Goal: Task Accomplishment & Management: Manage account settings

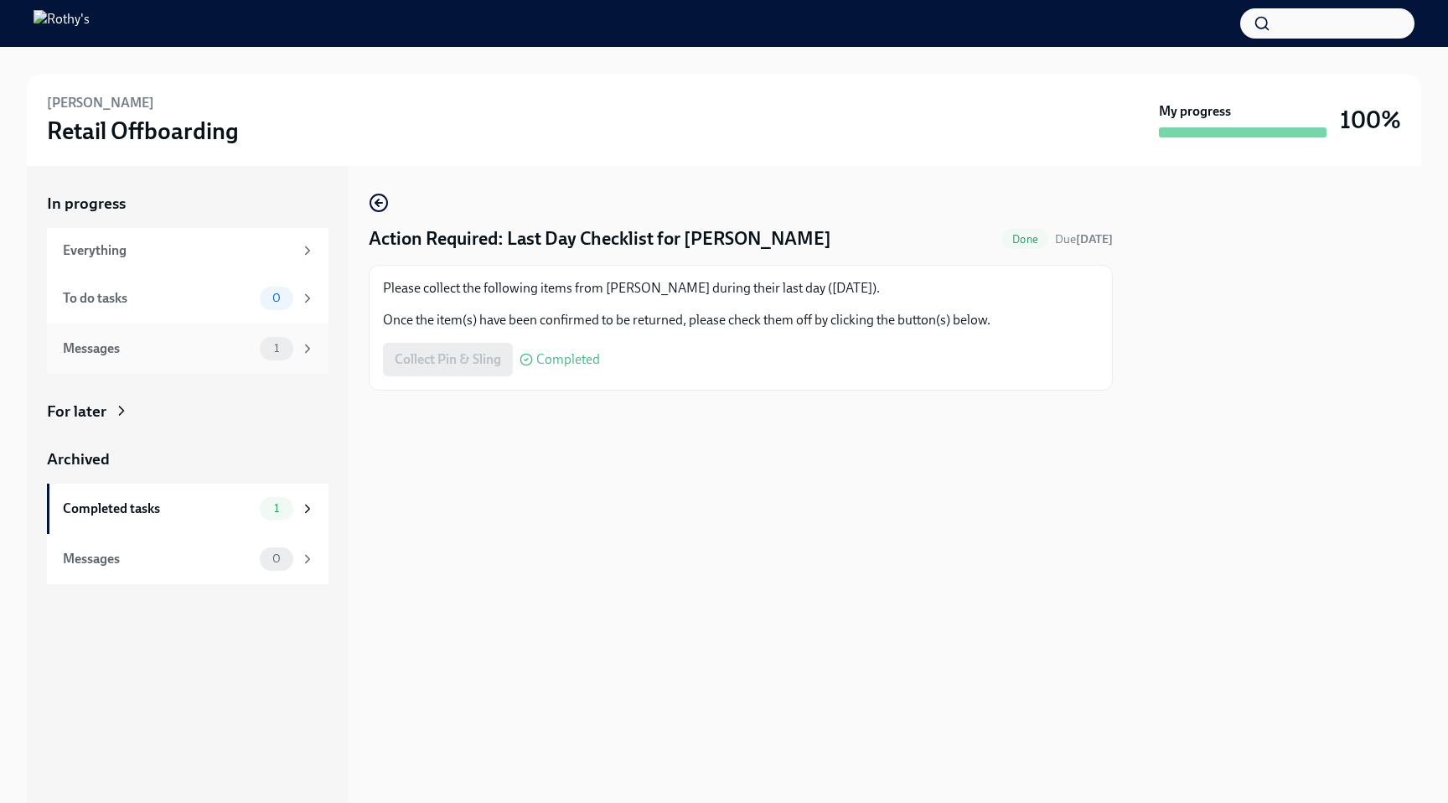
click at [277, 349] on span "1" at bounding box center [276, 348] width 25 height 13
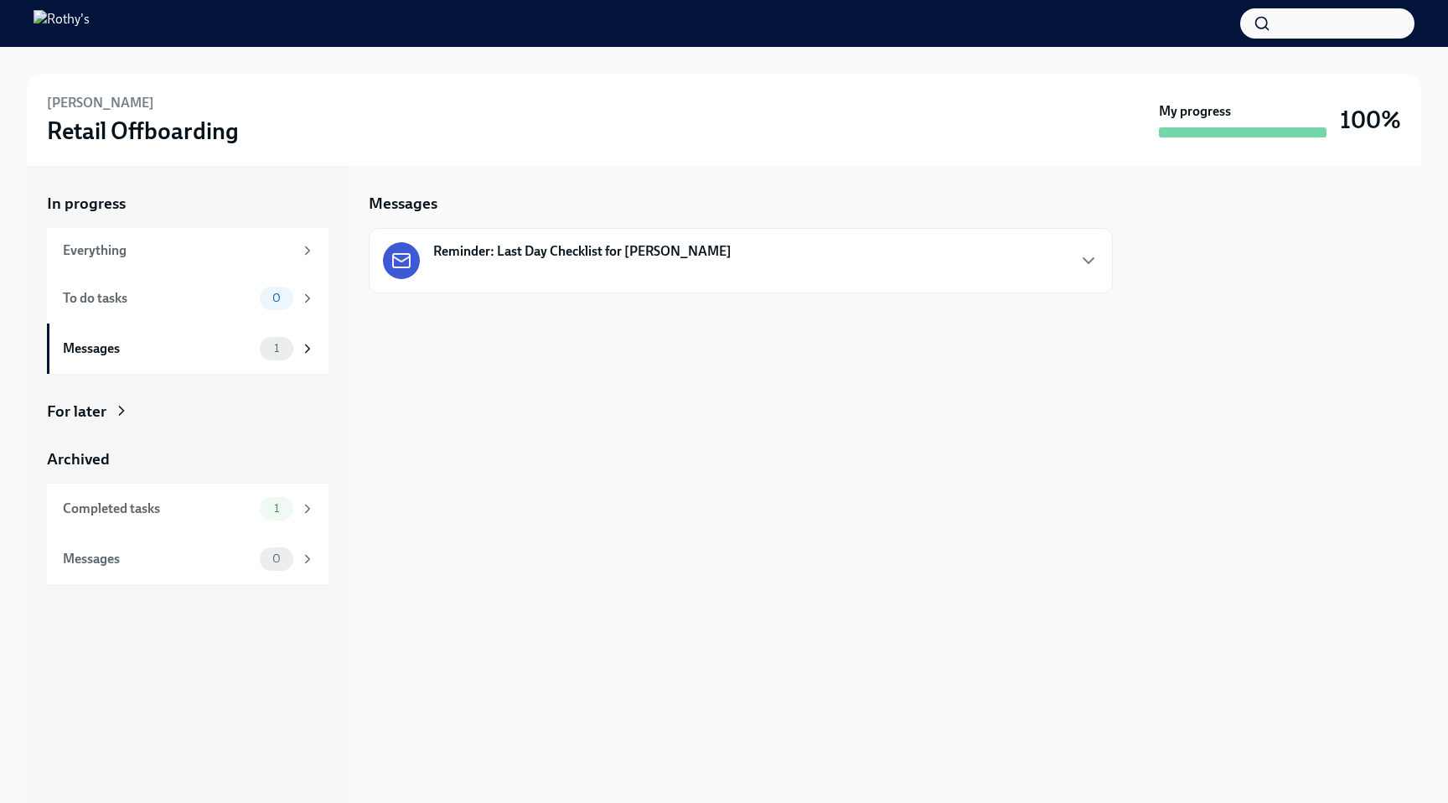
click at [545, 269] on div "Reminder: Last Day Checklist for [PERSON_NAME]" at bounding box center [557, 260] width 349 height 37
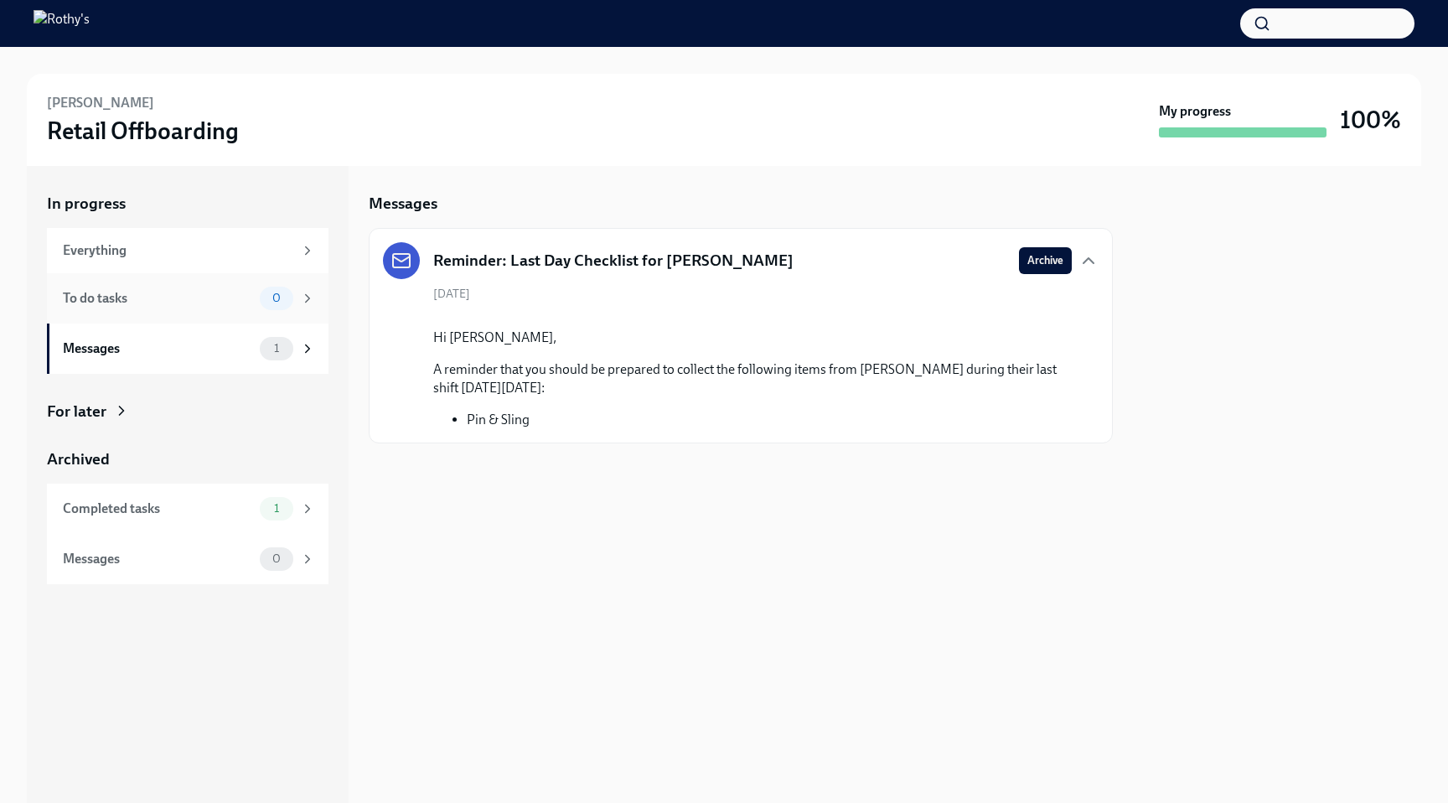
click at [223, 318] on div "To do tasks 0" at bounding box center [188, 298] width 282 height 50
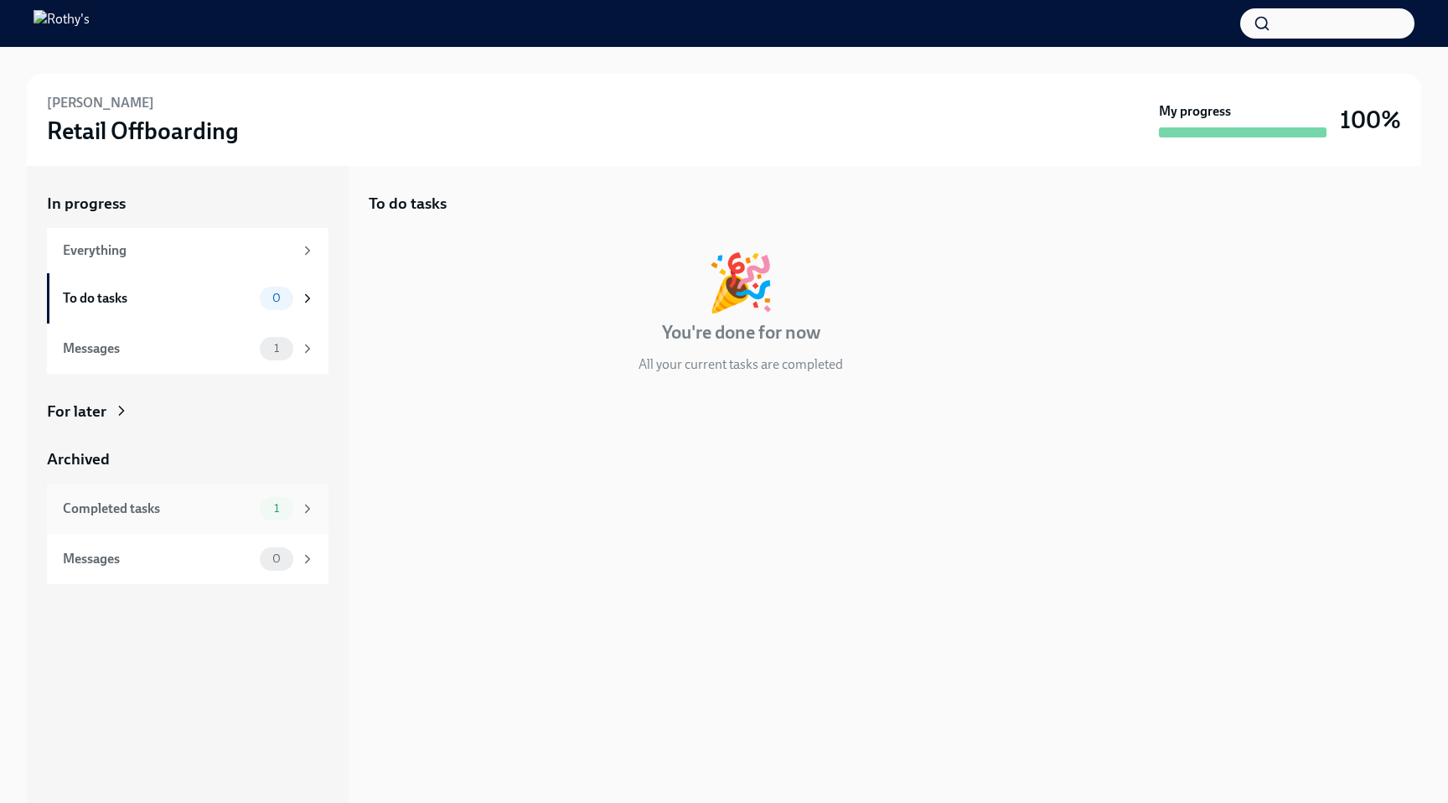
click at [220, 509] on div "Completed tasks" at bounding box center [158, 508] width 190 height 18
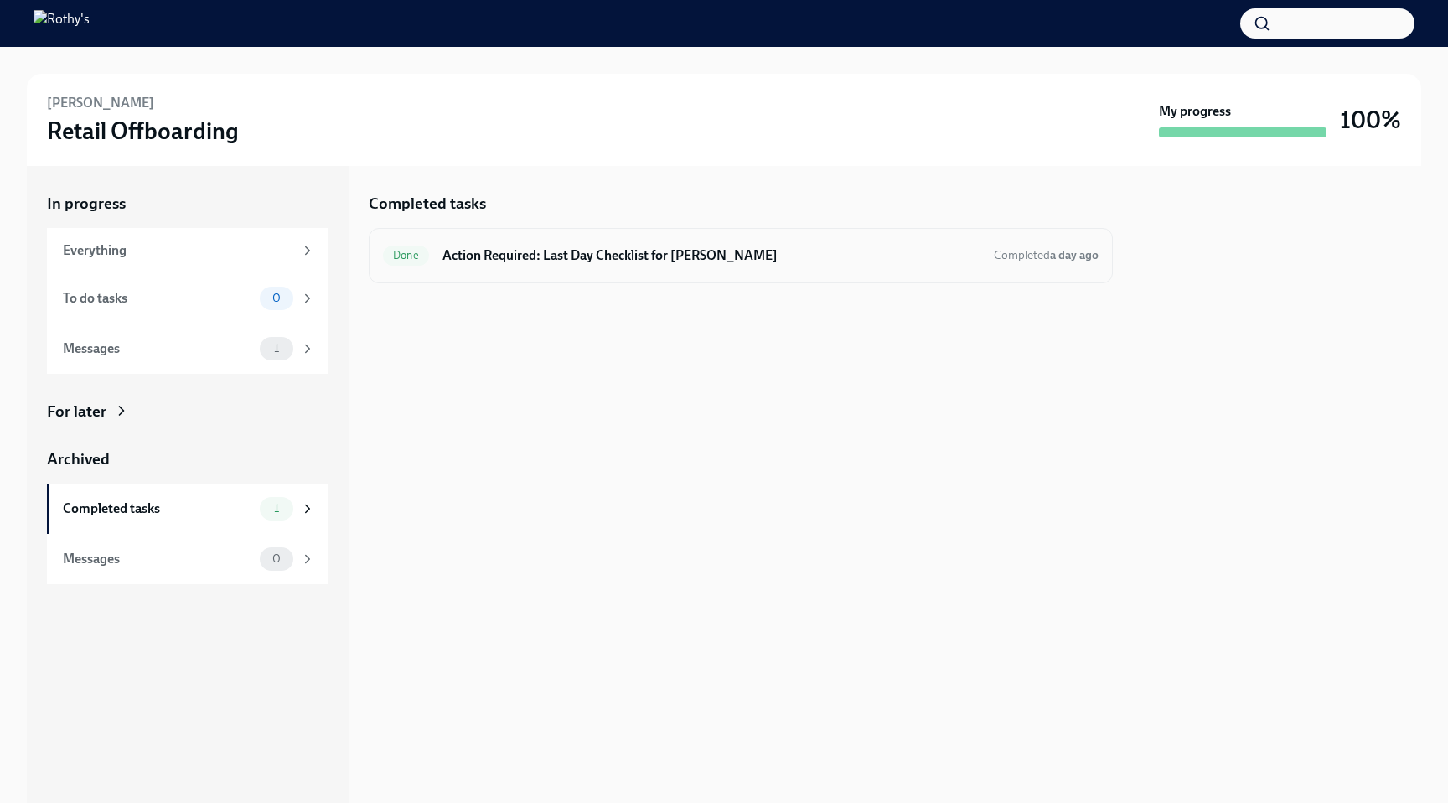
click at [621, 246] on h6 "Action Required: Last Day Checklist for [PERSON_NAME]" at bounding box center [711, 255] width 538 height 18
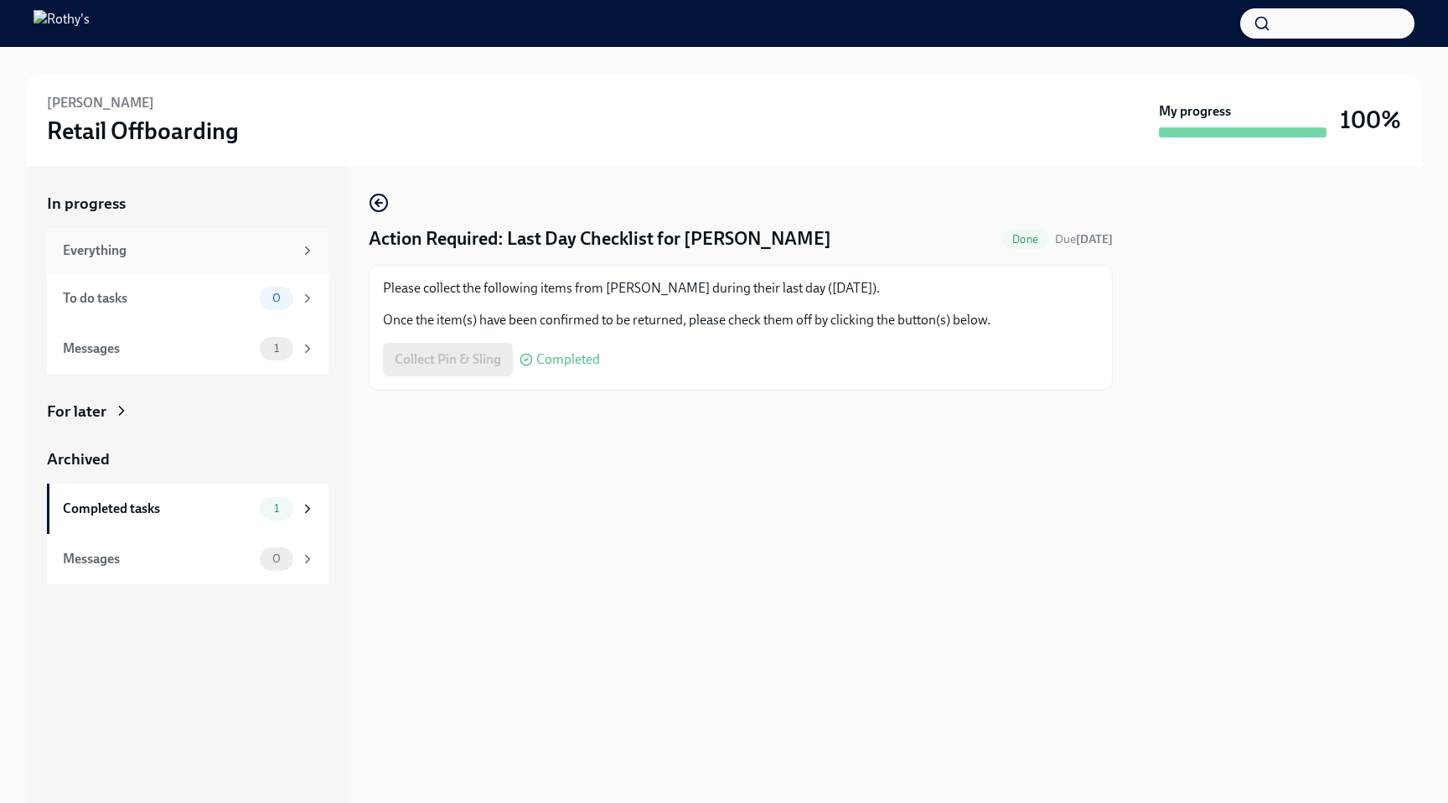
click at [215, 266] on div "Everything" at bounding box center [188, 250] width 282 height 45
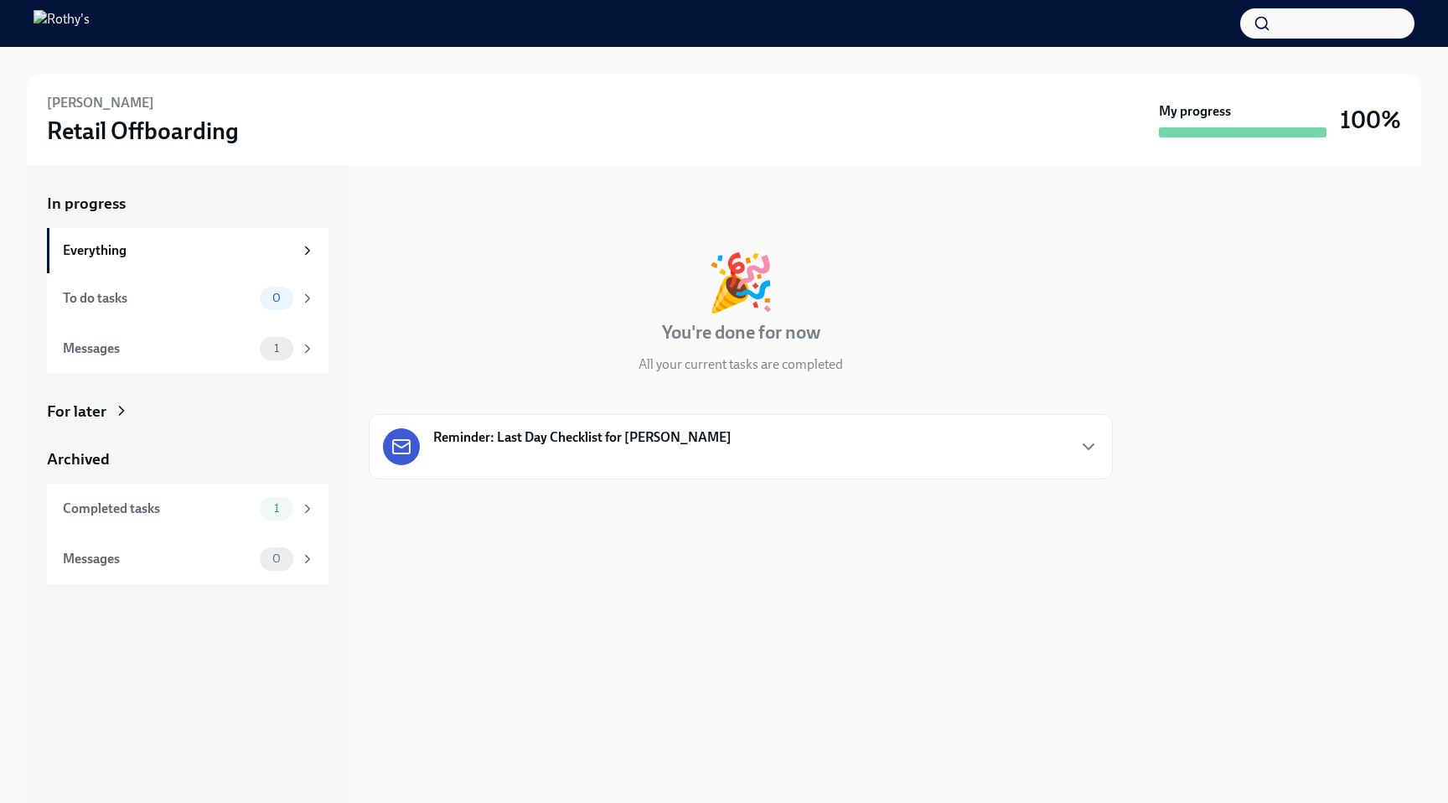
click at [672, 432] on strong "Reminder: Last Day Checklist for [PERSON_NAME]" at bounding box center [582, 437] width 298 height 18
